Goal: Navigation & Orientation: Find specific page/section

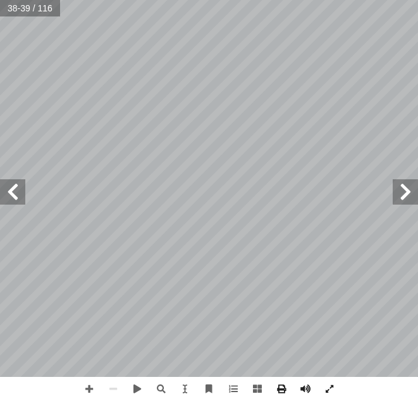
click at [417, 193] on span at bounding box center [405, 191] width 25 height 25
click at [21, 189] on span at bounding box center [12, 191] width 25 height 25
click at [18, 197] on span at bounding box center [12, 191] width 25 height 25
click at [7, 195] on span at bounding box center [12, 191] width 25 height 25
click at [20, 200] on span at bounding box center [12, 191] width 25 height 25
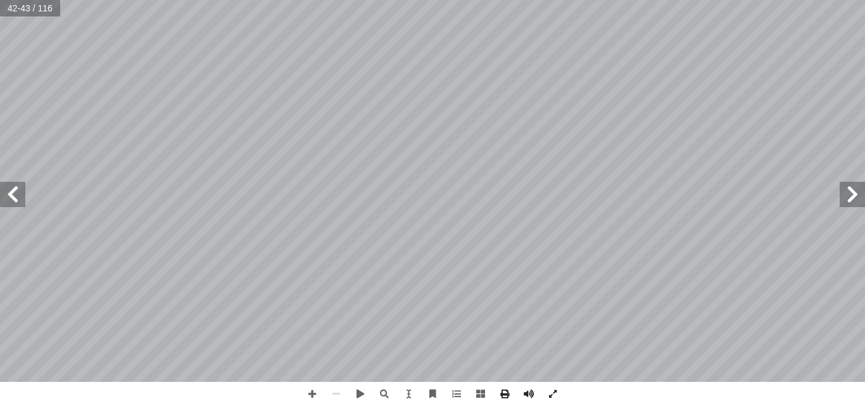
click at [18, 192] on span at bounding box center [12, 194] width 25 height 25
